Goal: Find specific page/section: Find specific page/section

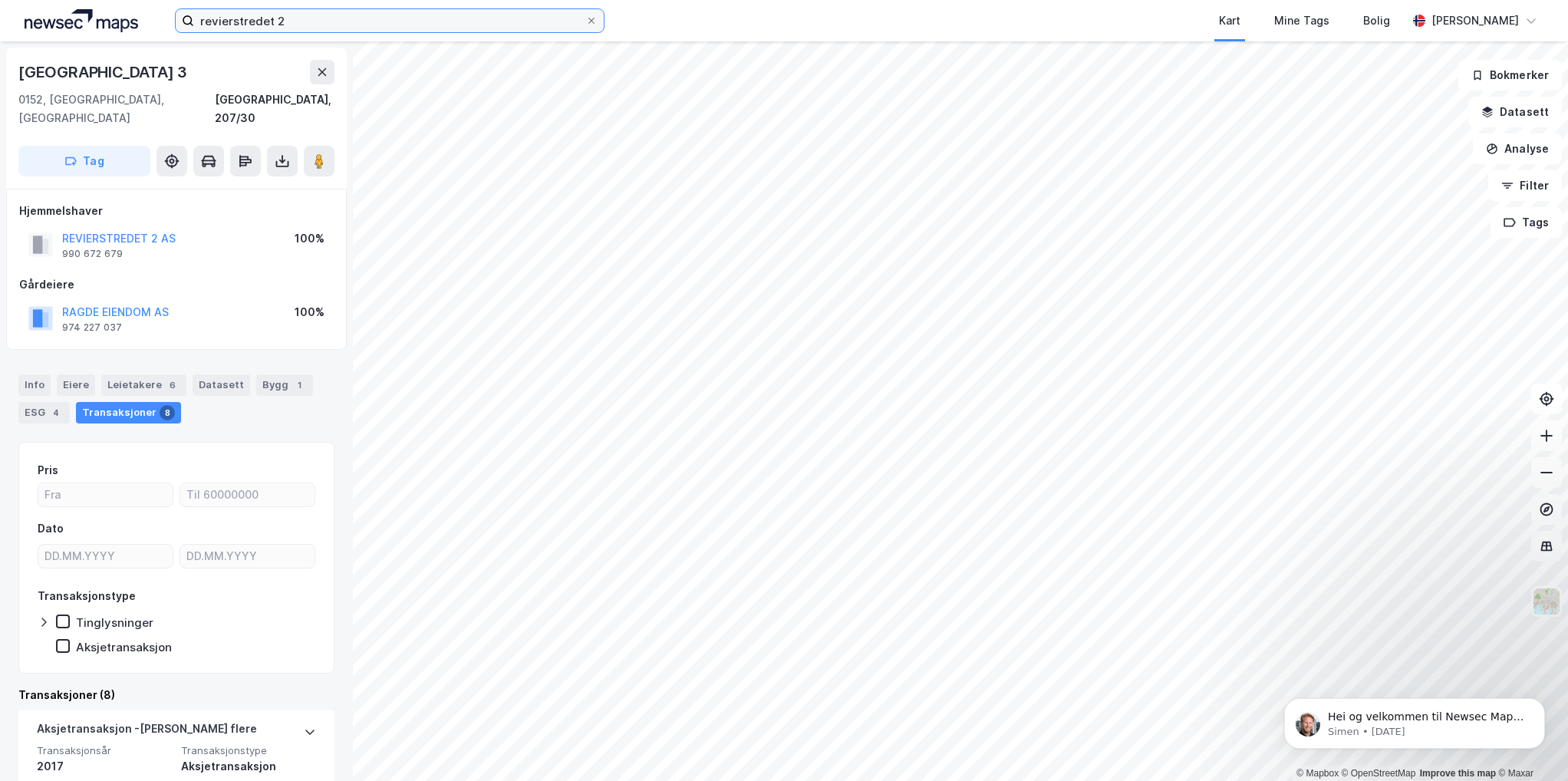
drag, startPoint x: 301, startPoint y: 15, endPoint x: -98, endPoint y: 113, distance: 410.9
click at [0, 113] on html "revierstredet 2 Kart Mine Tags Bolig [PERSON_NAME] © Mapbox © OpenStreetMap Imp…" at bounding box center [784, 390] width 1568 height 781
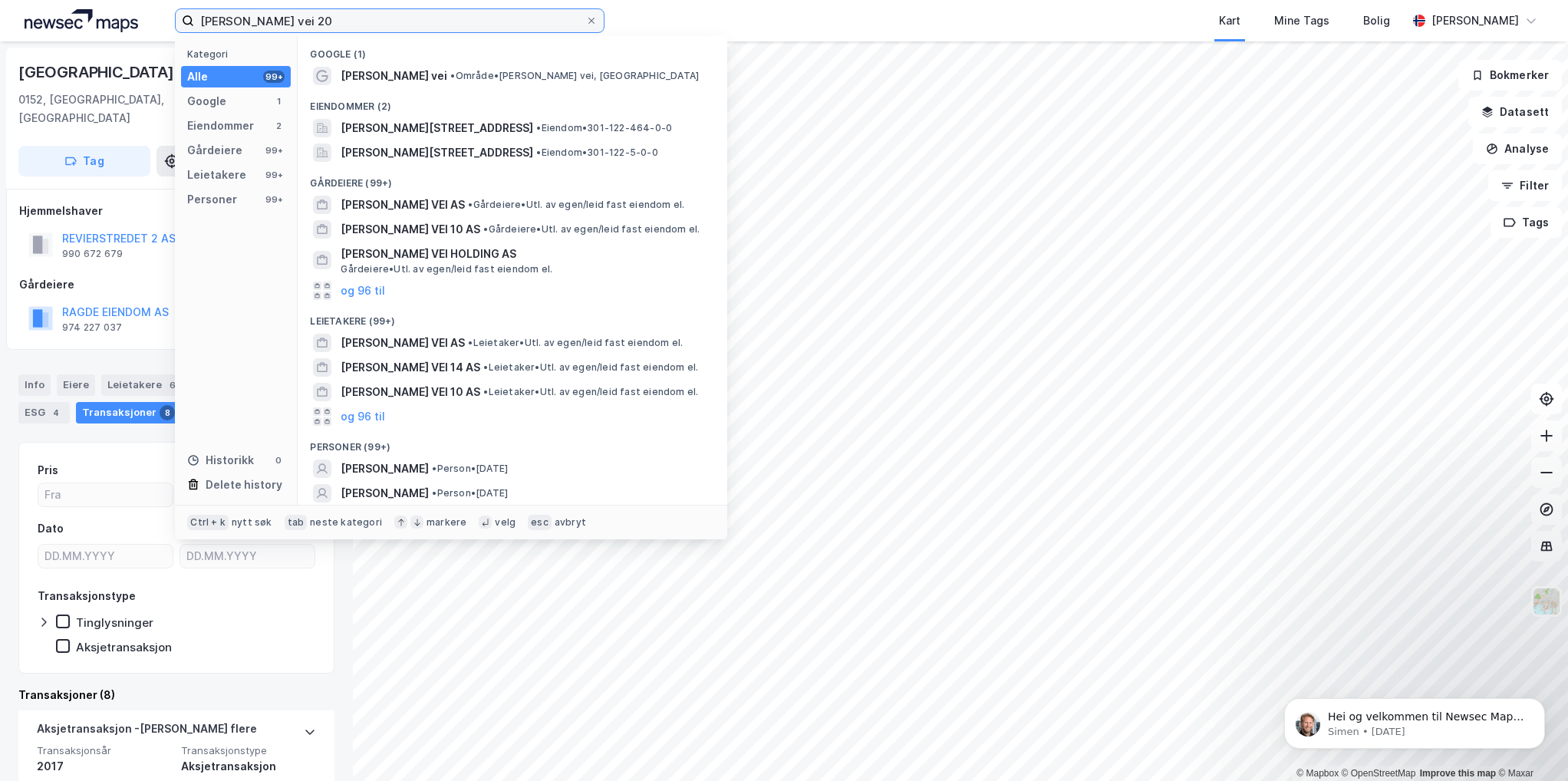
type input "[PERSON_NAME] vei 20"
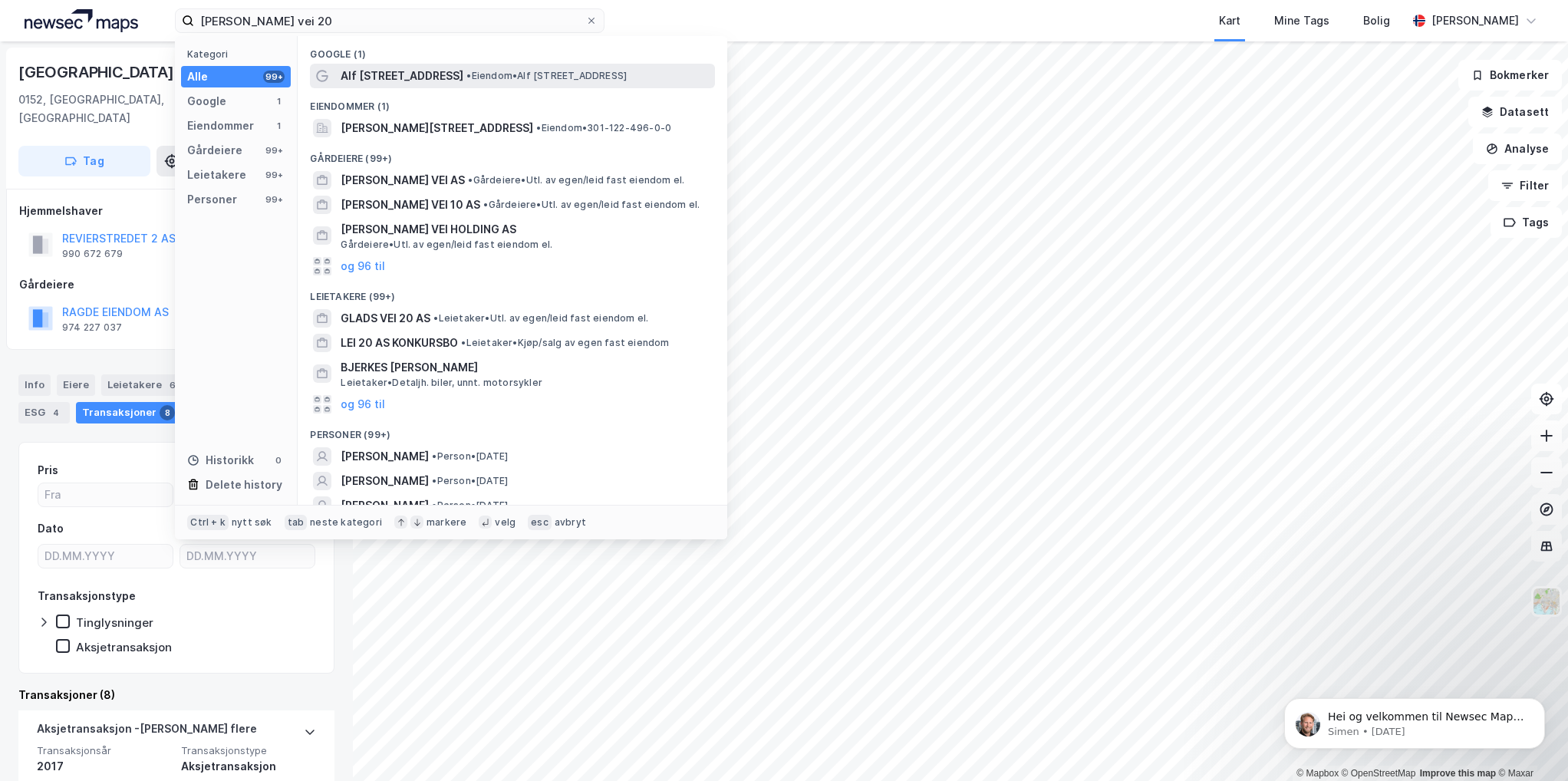
click at [407, 76] on span "Alf [STREET_ADDRESS]" at bounding box center [402, 76] width 123 height 19
